Goal: Task Accomplishment & Management: Manage account settings

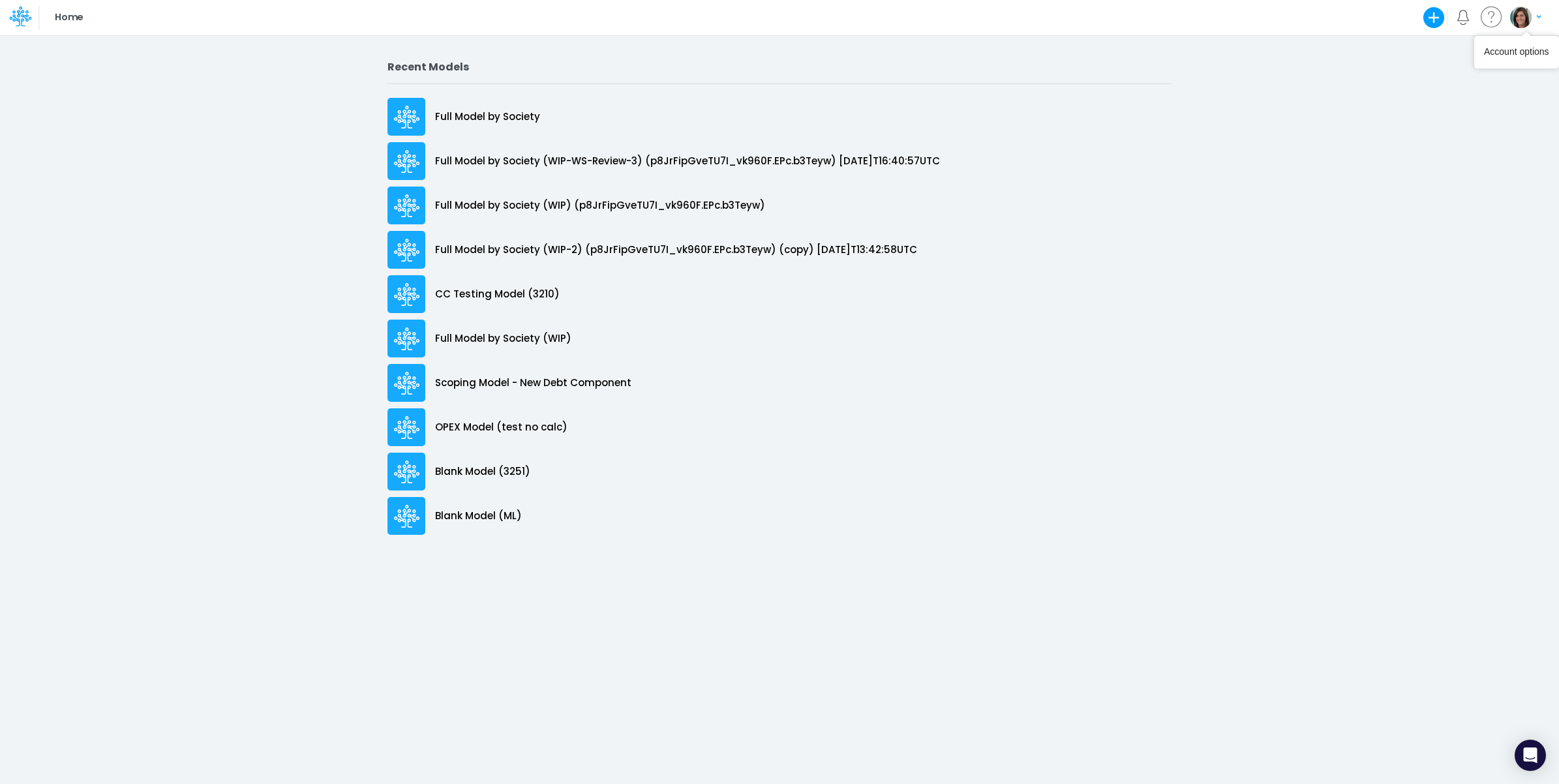
click at [1525, 21] on img "button" at bounding box center [1521, 17] width 22 height 22
click at [1511, 86] on button "Log out" at bounding box center [1472, 76] width 139 height 20
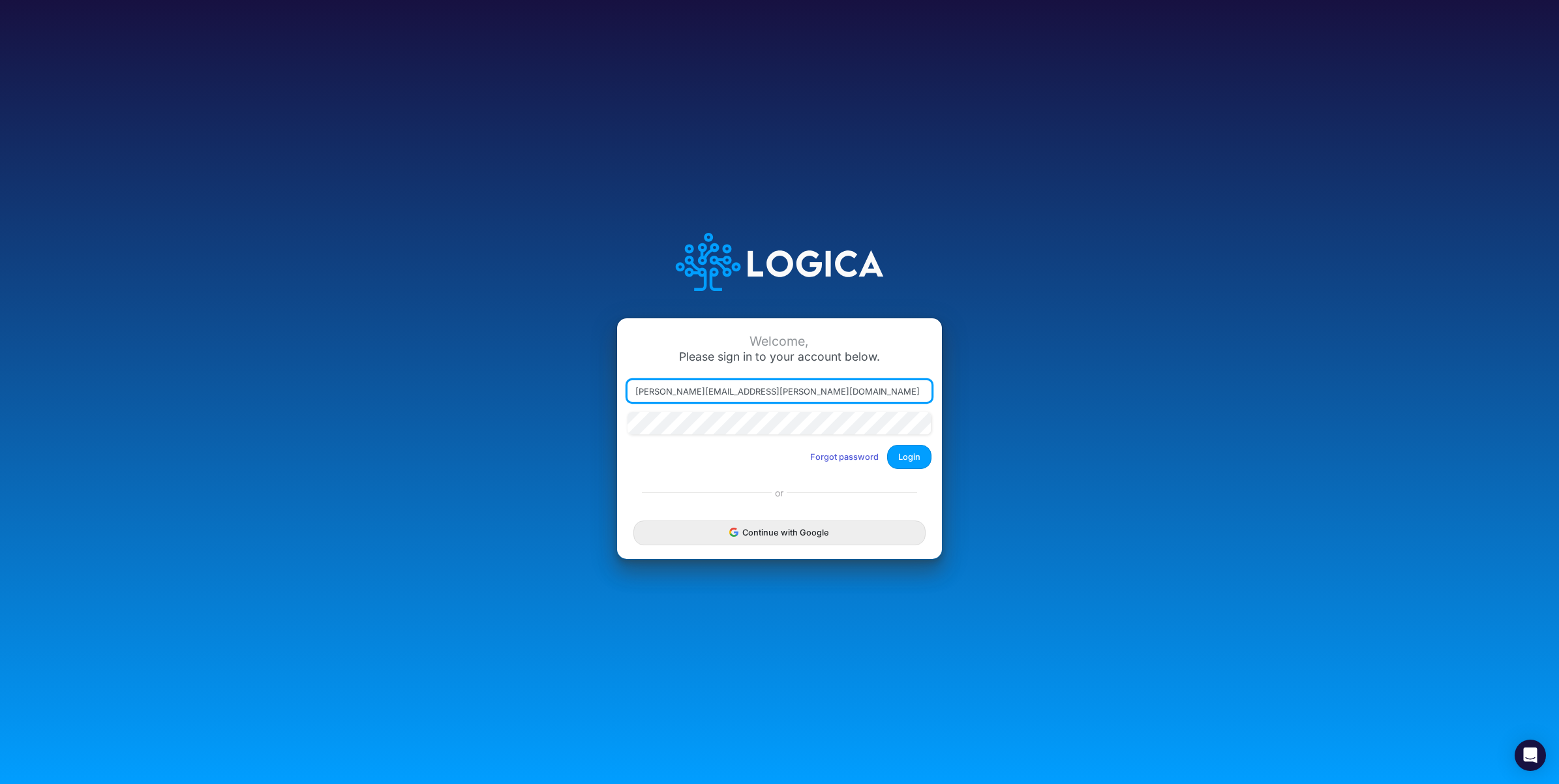
drag, startPoint x: 695, startPoint y: 390, endPoint x: 941, endPoint y: 396, distance: 246.1
click at [941, 396] on div "Welcome, Please sign in to your account below. carissa.castro@logica.cloud Forg…" at bounding box center [779, 398] width 324 height 161
type input "carissa.castro+cquence@logica.cloud"
click at [912, 460] on button "Login" at bounding box center [908, 456] width 44 height 24
